Goal: Navigation & Orientation: Understand site structure

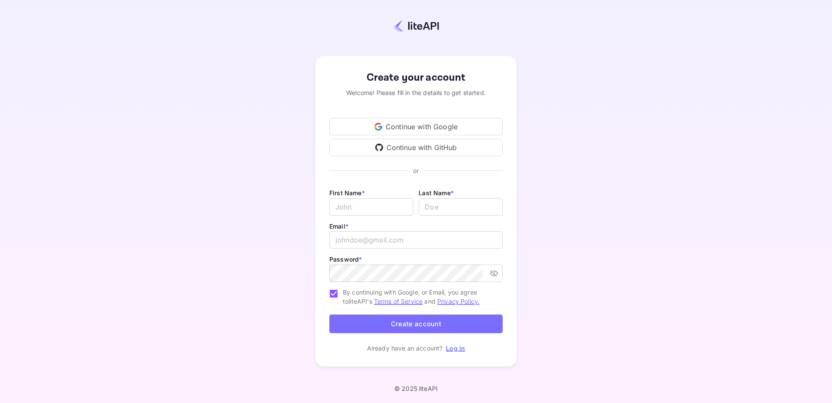
click at [416, 122] on div "Continue with Google" at bounding box center [415, 126] width 173 height 17
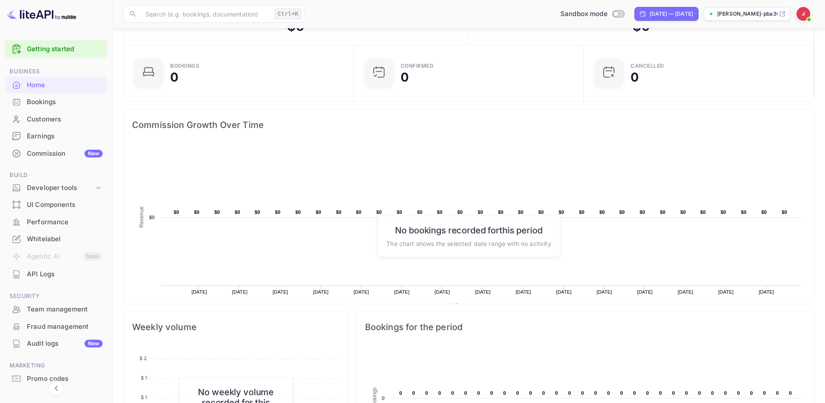
click at [50, 100] on div "Bookings" at bounding box center [65, 102] width 76 height 10
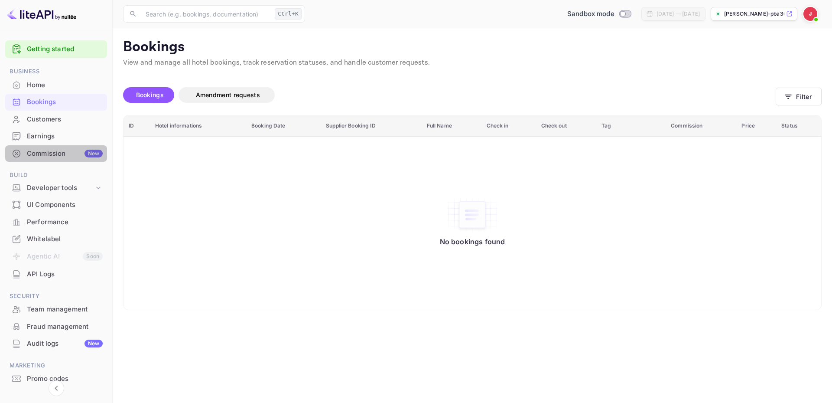
click at [51, 152] on div "Commission New" at bounding box center [65, 154] width 76 height 10
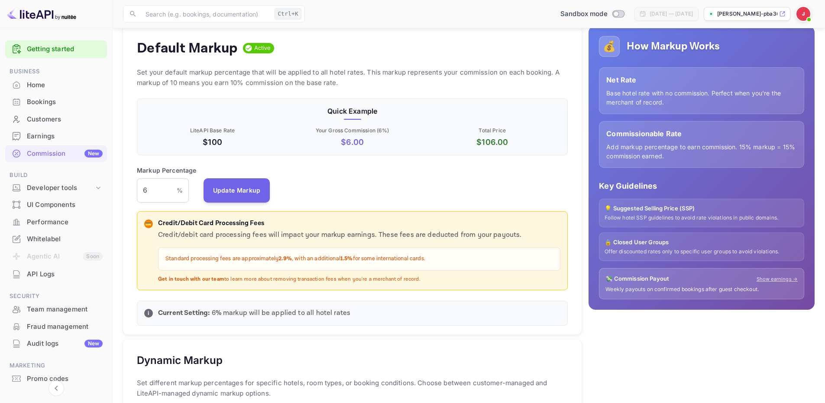
scroll to position [87, 0]
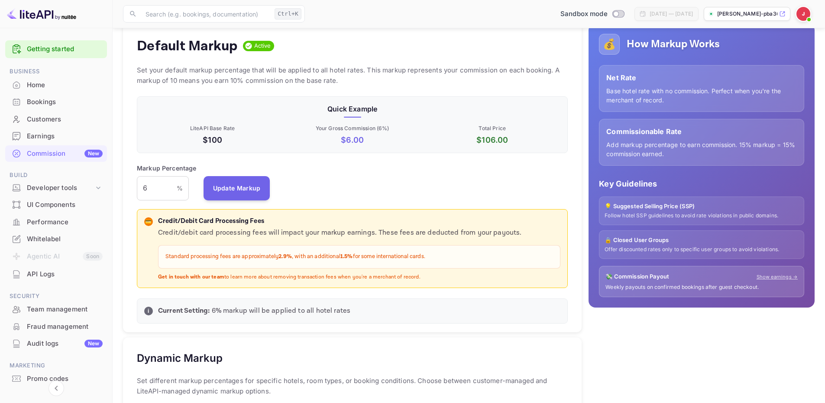
drag, startPoint x: 424, startPoint y: 275, endPoint x: 371, endPoint y: 274, distance: 52.4
click at [371, 274] on p "Get in touch with our team to learn more about removing transaction fees when y…" at bounding box center [359, 276] width 403 height 7
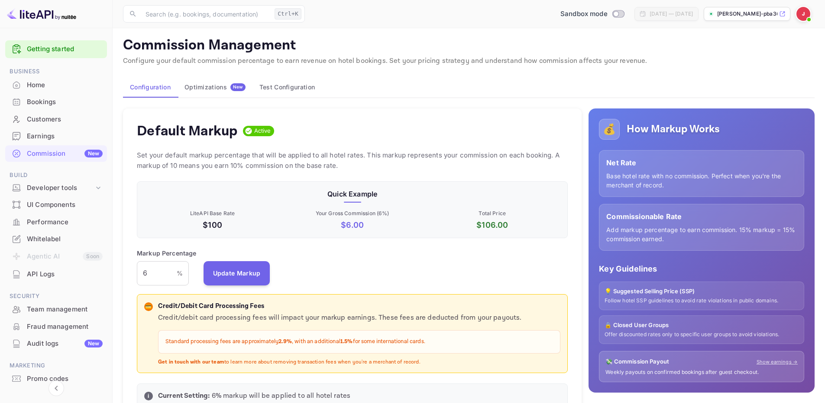
scroll to position [0, 0]
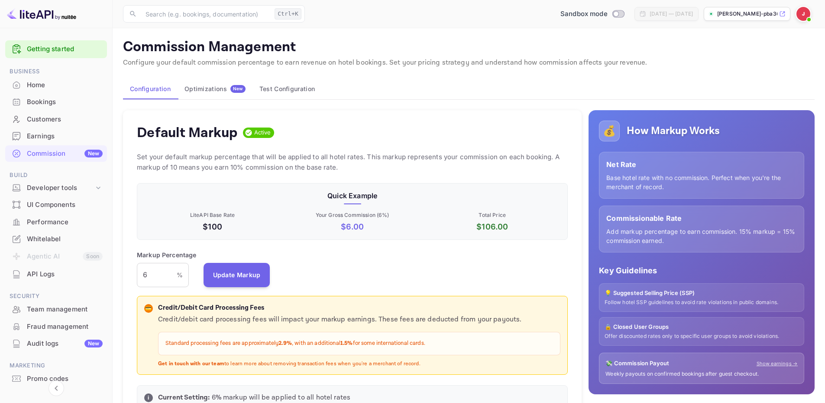
click at [56, 49] on link "Getting started" at bounding box center [65, 49] width 76 height 10
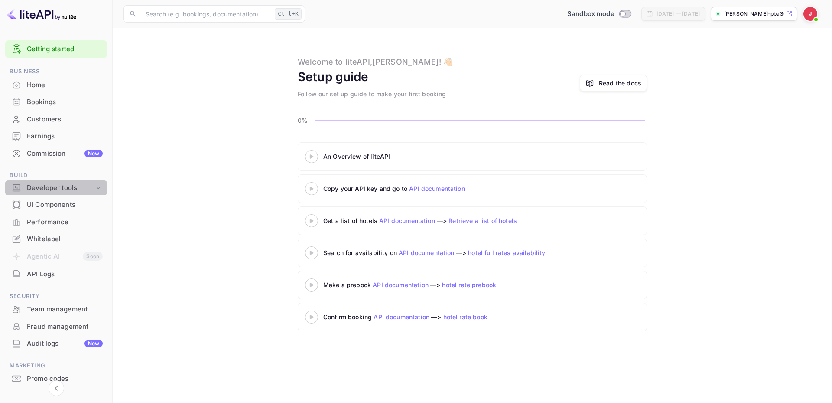
click at [93, 188] on div "Developer tools" at bounding box center [60, 188] width 67 height 10
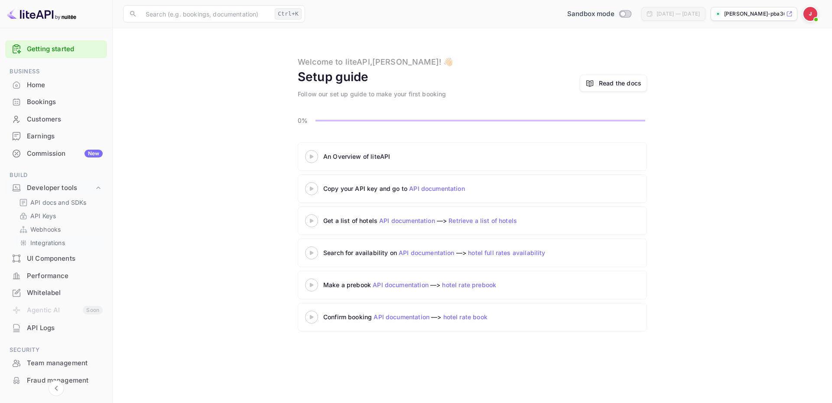
click at [57, 242] on p "Integrations" at bounding box center [47, 242] width 35 height 9
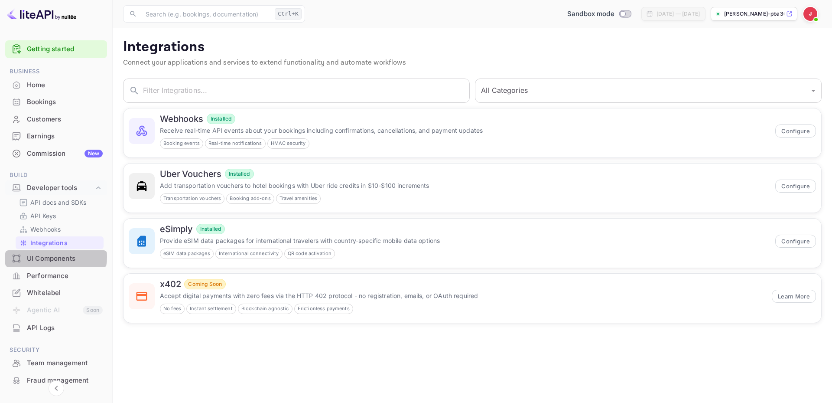
click at [54, 257] on div "UI Components" at bounding box center [65, 258] width 76 height 10
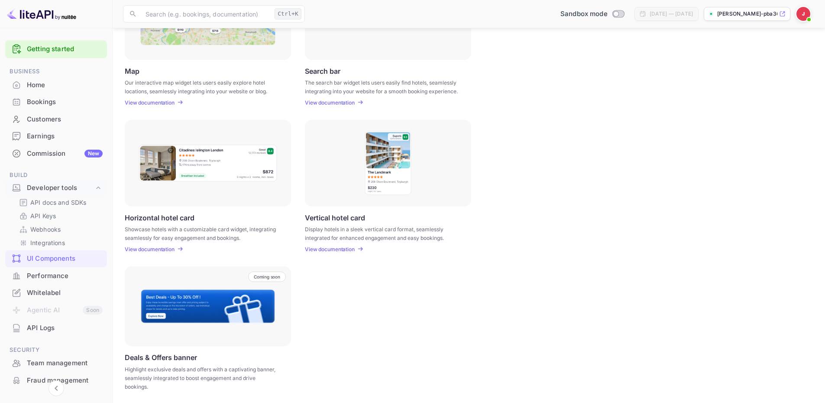
scroll to position [182, 0]
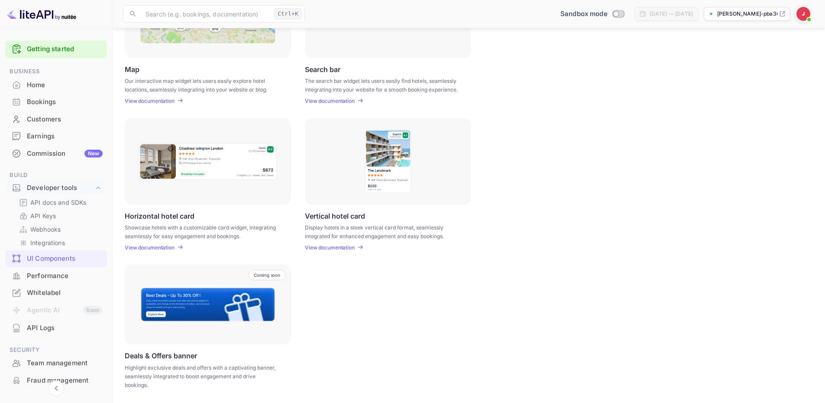
click at [40, 289] on div "Whitelabel" at bounding box center [65, 293] width 76 height 10
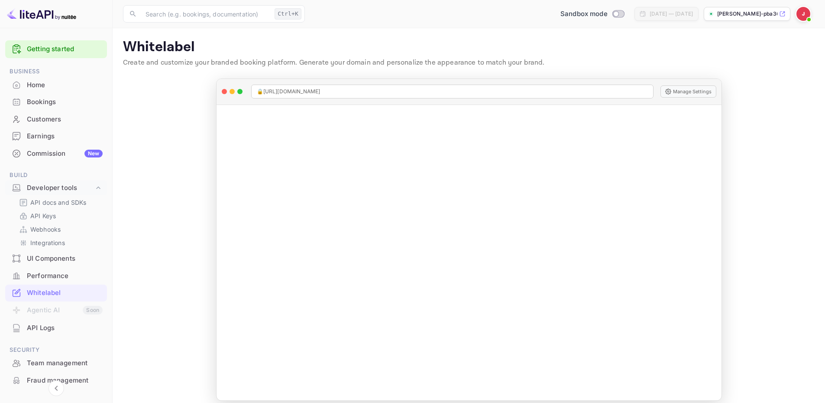
scroll to position [8, 0]
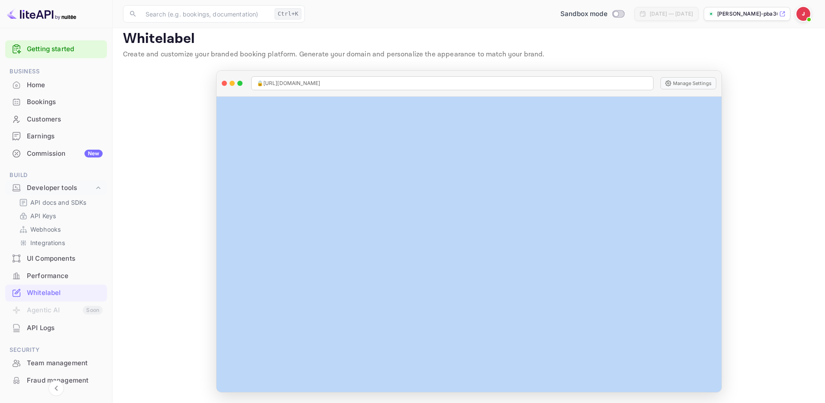
drag, startPoint x: 719, startPoint y: 188, endPoint x: 728, endPoint y: 217, distance: 30.3
click at [728, 217] on div "🔒 [URL][DOMAIN_NAME] Manage Settings Manage Whitelabel Settings" at bounding box center [469, 231] width 520 height 322
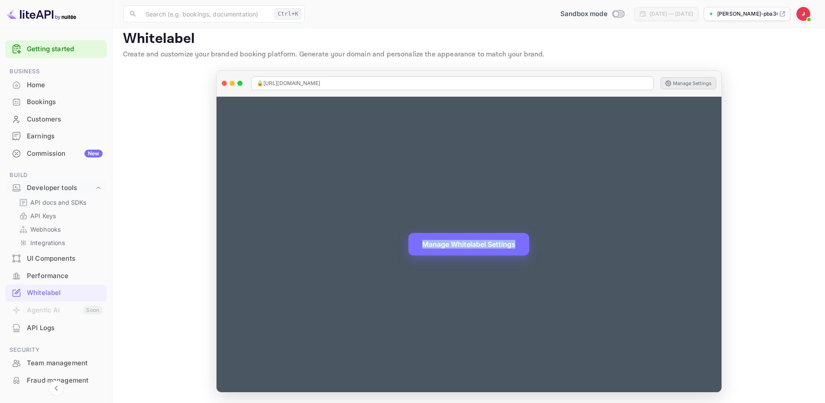
click at [685, 81] on button "Manage Settings" at bounding box center [689, 83] width 56 height 12
